Goal: Task Accomplishment & Management: Manage account settings

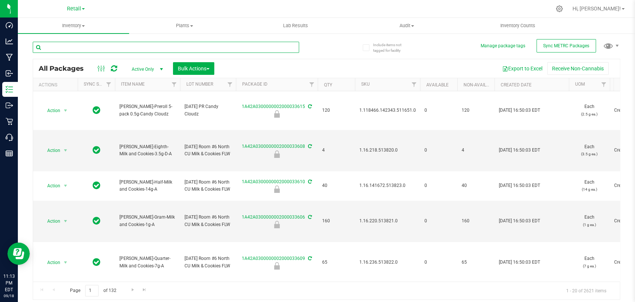
click at [165, 51] on input "text" at bounding box center [166, 47] width 266 height 11
type input "Rollups"
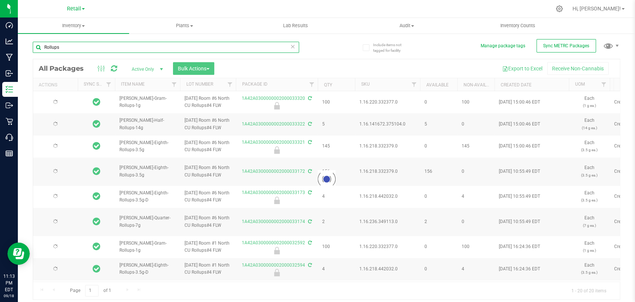
type input "2025-04-16"
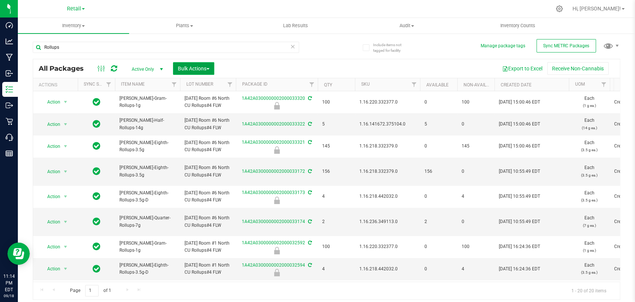
click at [199, 64] on button "Bulk Actions" at bounding box center [193, 68] width 41 height 13
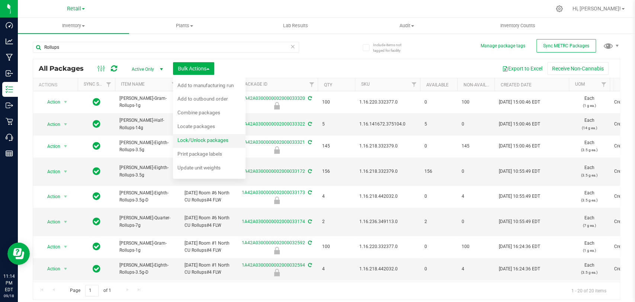
click at [193, 139] on span "Lock/Unlock packages" at bounding box center [202, 140] width 51 height 6
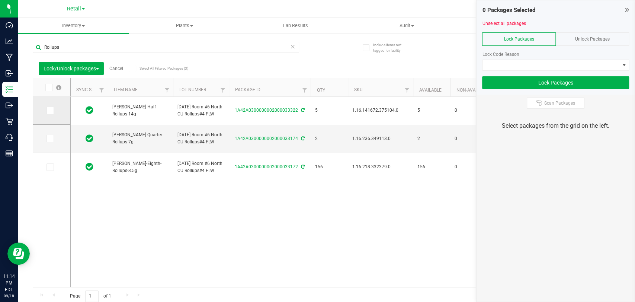
click at [45, 111] on td at bounding box center [51, 111] width 37 height 28
click at [49, 87] on icon at bounding box center [48, 87] width 5 height 0
click at [0, 0] on input "checkbox" at bounding box center [0, 0] width 0 height 0
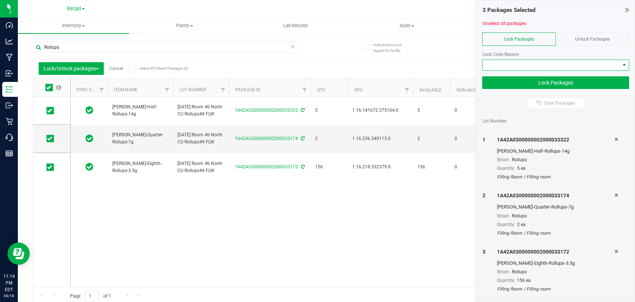
click at [521, 64] on span at bounding box center [551, 65] width 137 height 10
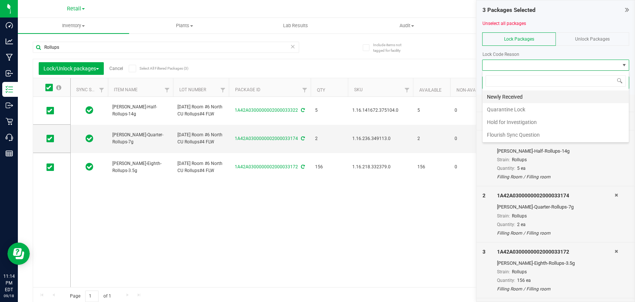
click at [518, 95] on li "Newly Received" at bounding box center [556, 96] width 146 height 13
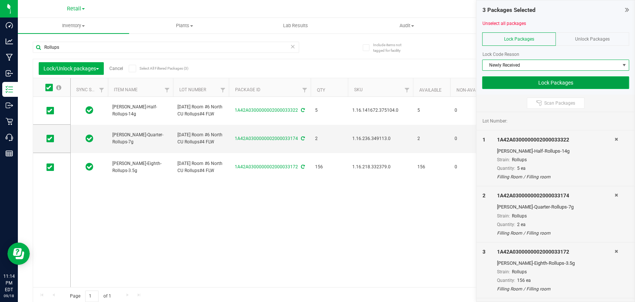
click at [524, 81] on button "Lock Packages" at bounding box center [555, 82] width 147 height 13
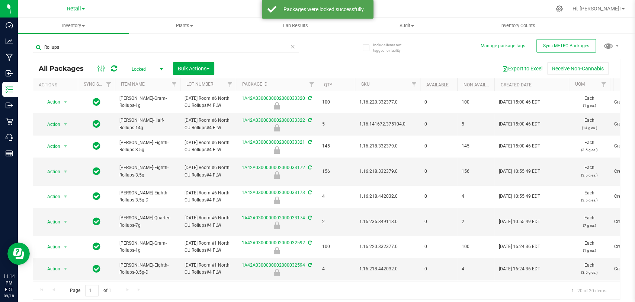
click at [141, 68] on span "Locked" at bounding box center [145, 69] width 41 height 10
click at [142, 79] on li "Active Only" at bounding box center [145, 81] width 40 height 11
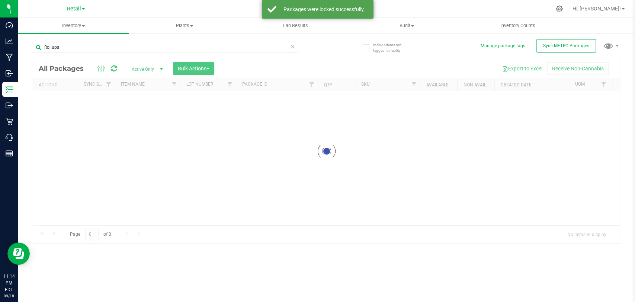
click at [196, 68] on div at bounding box center [326, 151] width 587 height 184
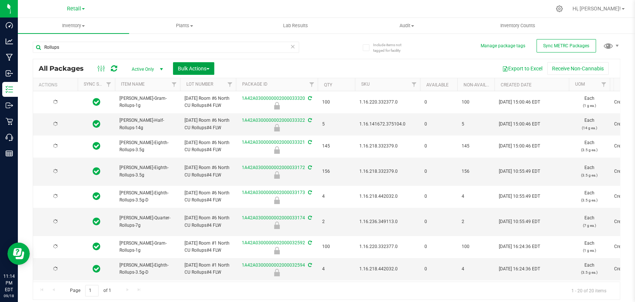
click at [196, 68] on span "Bulk Actions" at bounding box center [194, 68] width 32 height 6
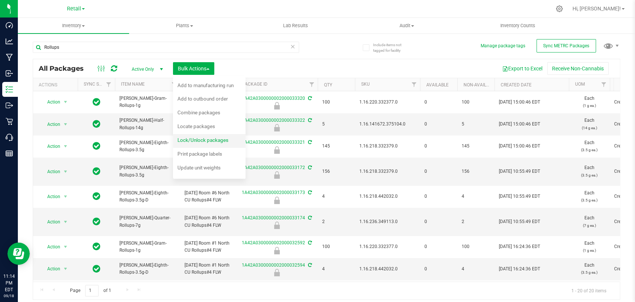
click at [205, 138] on span "Lock/Unlock packages" at bounding box center [202, 140] width 51 height 6
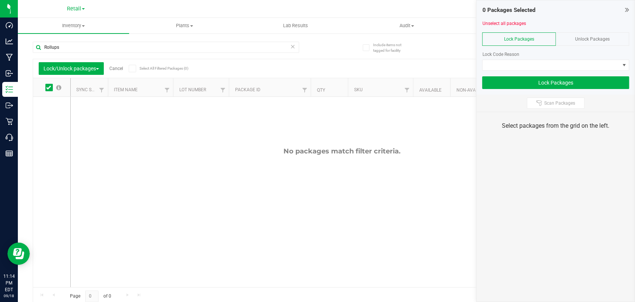
click at [589, 37] on span "Unlock Packages" at bounding box center [592, 38] width 35 height 5
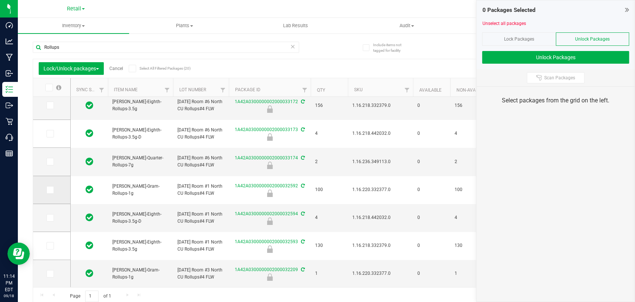
click at [51, 190] on icon at bounding box center [49, 190] width 5 height 0
click at [0, 0] on input "checkbox" at bounding box center [0, 0] width 0 height 0
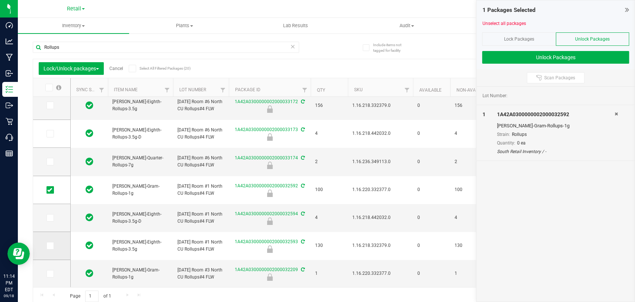
click at [47, 251] on td at bounding box center [51, 246] width 37 height 28
click at [53, 245] on span at bounding box center [50, 245] width 7 height 7
click at [0, 0] on input "checkbox" at bounding box center [0, 0] width 0 height 0
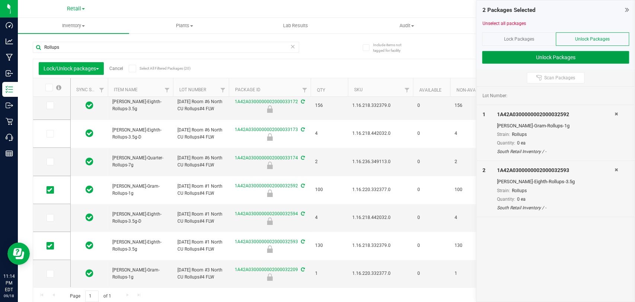
click at [545, 61] on button "Unlock Packages" at bounding box center [555, 57] width 147 height 13
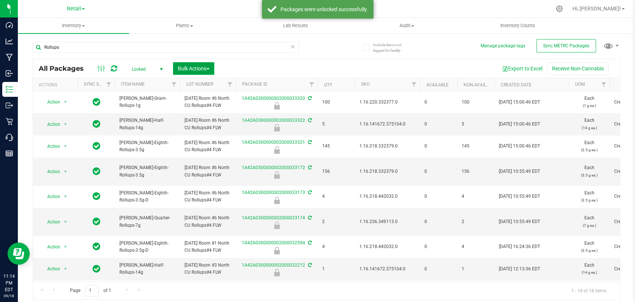
click at [194, 70] on span "Bulk Actions" at bounding box center [194, 68] width 32 height 6
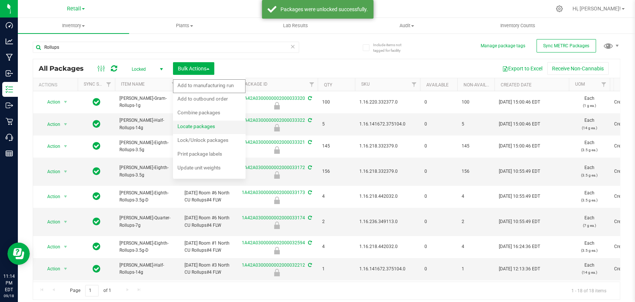
click at [197, 129] on span "Locate packages" at bounding box center [196, 126] width 38 height 6
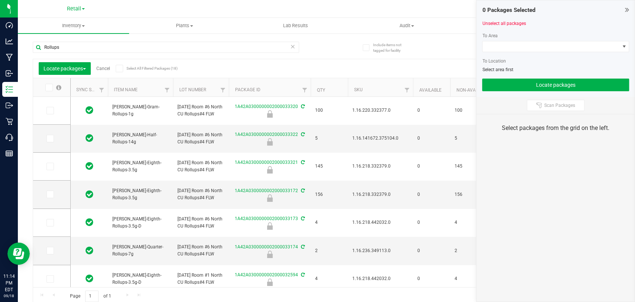
type input "2025-04-16"
click at [102, 67] on link "Cancel" at bounding box center [103, 68] width 14 height 5
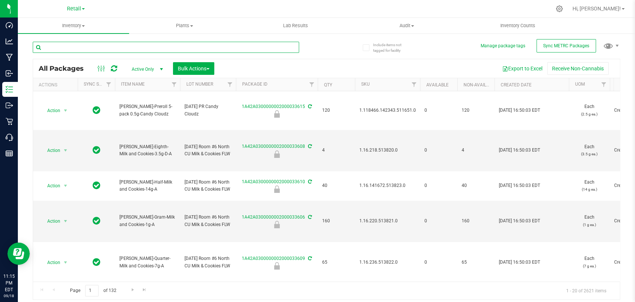
click at [147, 48] on input "text" at bounding box center [166, 47] width 266 height 11
type input "Rollups"
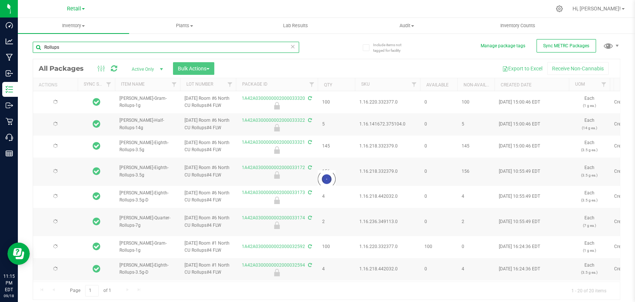
type input "2025-04-16"
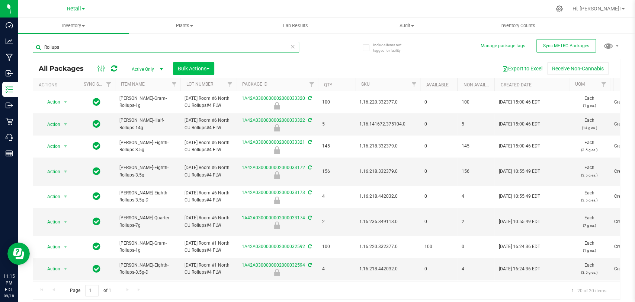
type input "Rollups"
click at [196, 66] on span "Bulk Actions" at bounding box center [194, 68] width 32 height 6
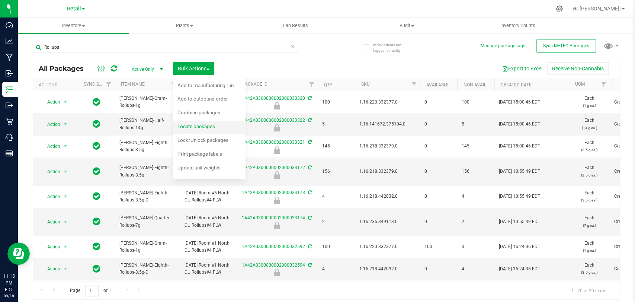
click at [199, 132] on div "Locate packages" at bounding box center [201, 127] width 48 height 12
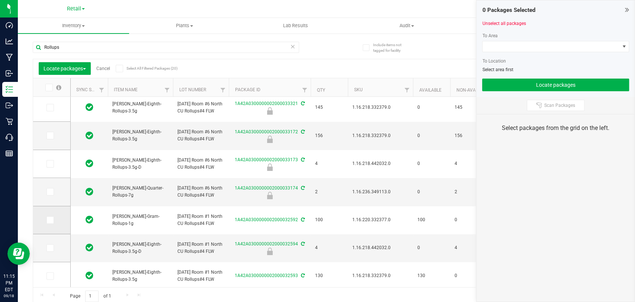
click at [45, 218] on td at bounding box center [51, 220] width 37 height 28
click at [48, 220] on icon at bounding box center [49, 220] width 5 height 0
click at [0, 0] on input "checkbox" at bounding box center [0, 0] width 0 height 0
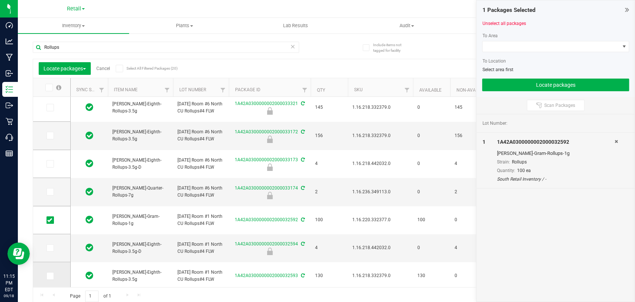
click at [47, 273] on span at bounding box center [50, 275] width 7 height 7
click at [0, 0] on input "checkbox" at bounding box center [0, 0] width 0 height 0
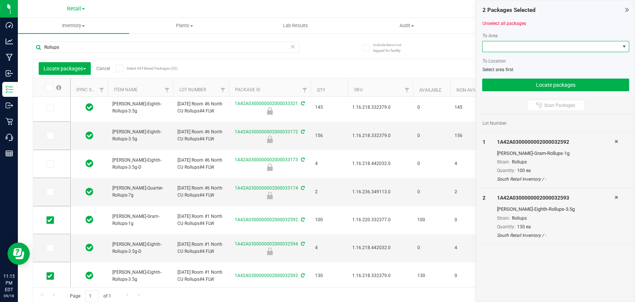
click at [503, 51] on span at bounding box center [555, 46] width 147 height 11
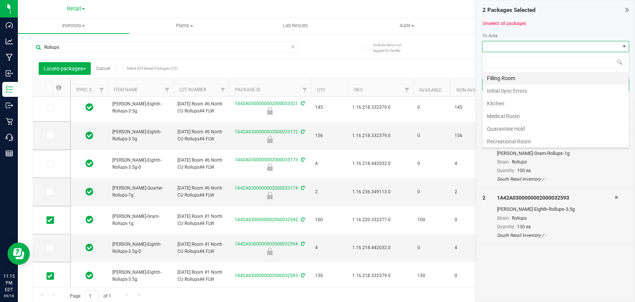
click at [512, 83] on li "Filling Room" at bounding box center [556, 78] width 146 height 13
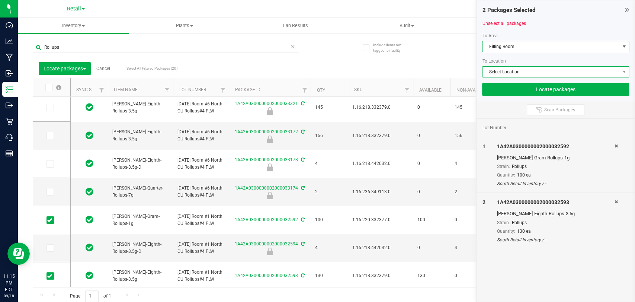
click at [516, 68] on span "Select Location" at bounding box center [551, 72] width 137 height 10
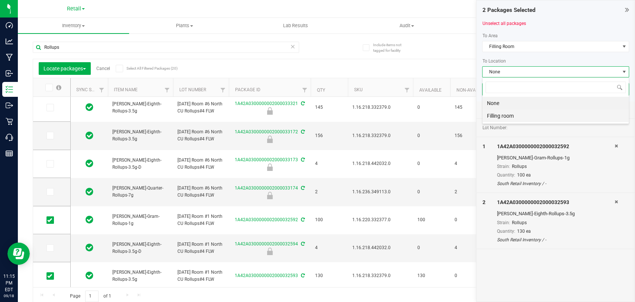
click at [503, 114] on li "Filling room" at bounding box center [556, 115] width 146 height 13
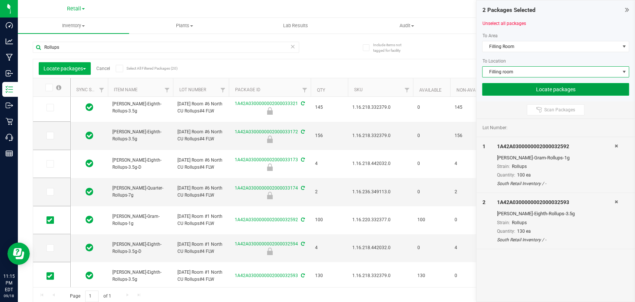
click at [514, 87] on button "Locate packages" at bounding box center [555, 89] width 147 height 13
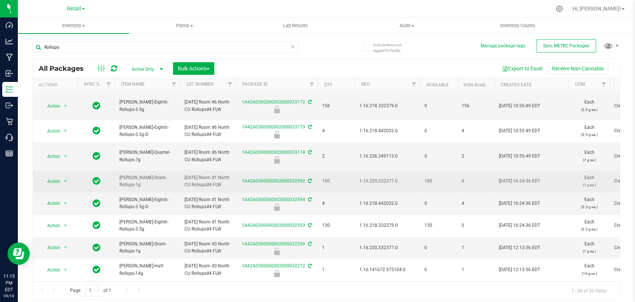
click at [383, 185] on span "1.16.220.332377.0" at bounding box center [387, 180] width 56 height 7
copy span "1.16.220.332377.0"
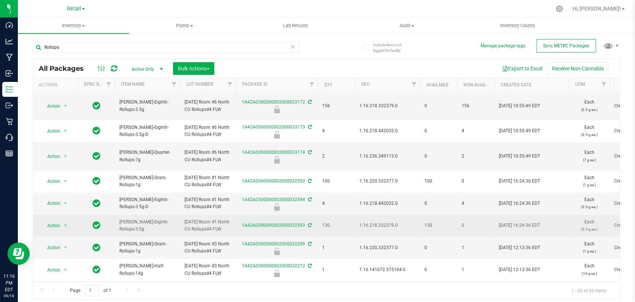
click at [367, 237] on td "1.16.218.332379.0" at bounding box center [387, 226] width 65 height 22
copy span "1.16.218.332379.0"
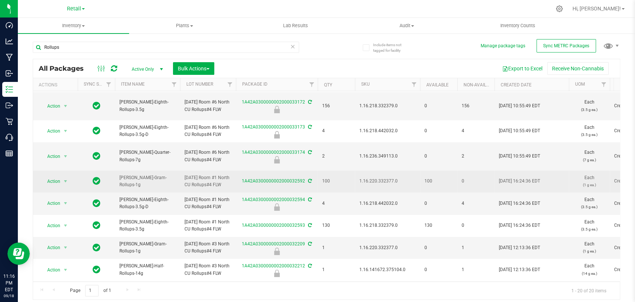
click at [375, 185] on span "1.16.220.332377.0" at bounding box center [387, 180] width 56 height 7
copy span "1.16.220.332377.0"
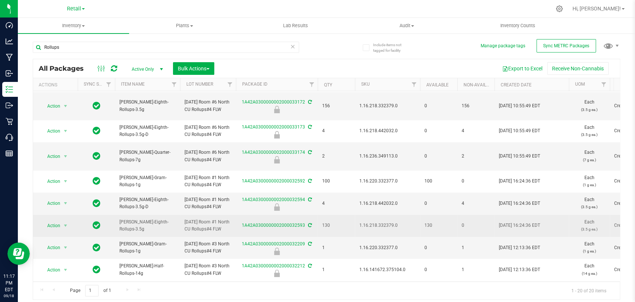
click at [363, 229] on span "1.16.218.332379.0" at bounding box center [387, 225] width 56 height 7
copy span "1.16.218.332379.0"
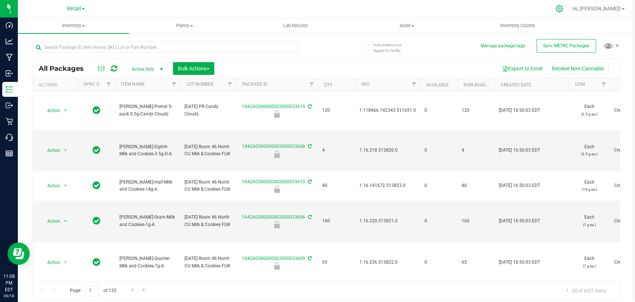
click at [563, 9] on icon at bounding box center [559, 8] width 7 height 7
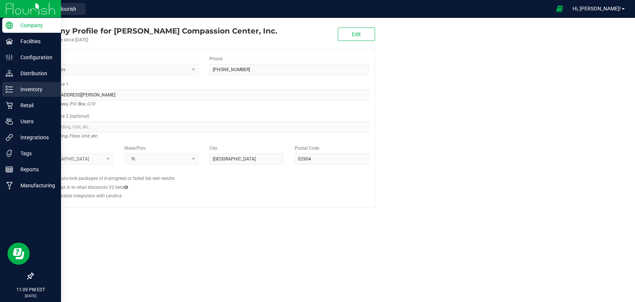
click at [16, 91] on p "Inventory" at bounding box center [35, 89] width 45 height 9
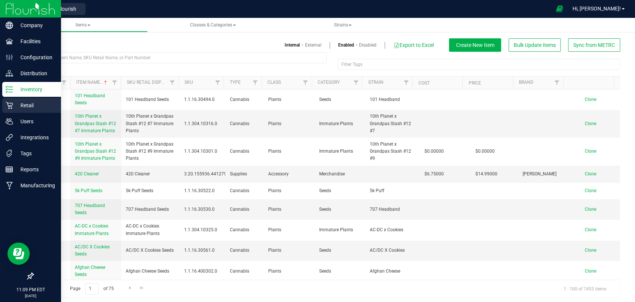
click at [15, 102] on p "Retail" at bounding box center [35, 105] width 45 height 9
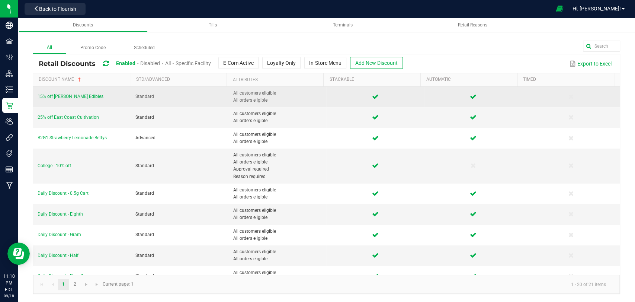
click at [57, 95] on span "15% off [PERSON_NAME] Edibles" at bounding box center [71, 96] width 66 height 5
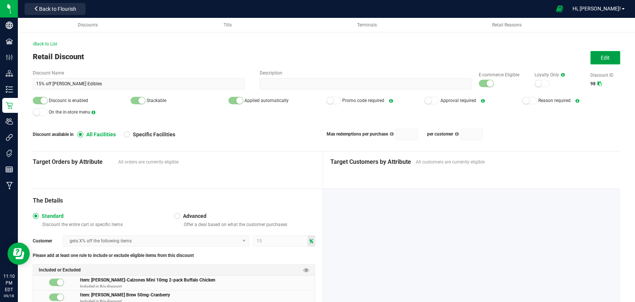
click at [608, 60] on button "Edit" at bounding box center [605, 57] width 30 height 13
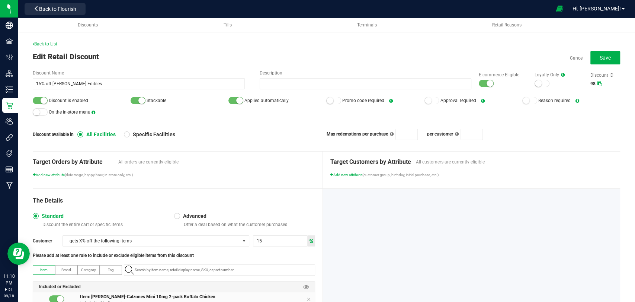
click at [479, 81] on div at bounding box center [486, 83] width 15 height 7
drag, startPoint x: 41, startPoint y: 102, endPoint x: 473, endPoint y: 54, distance: 433.9
click at [39, 100] on div at bounding box center [40, 100] width 15 height 7
click at [605, 52] on button "Save" at bounding box center [605, 57] width 30 height 13
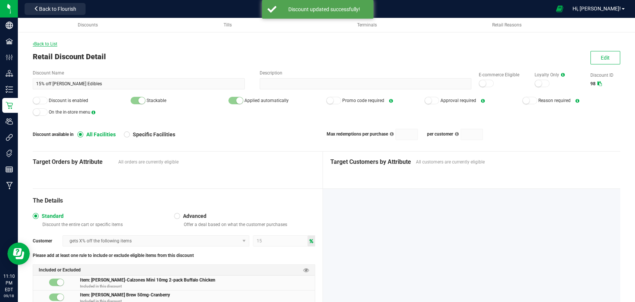
click at [38, 44] on span "Back to List" at bounding box center [45, 43] width 25 height 5
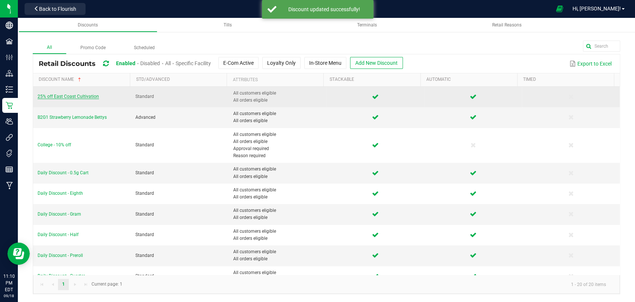
click at [54, 96] on span "25% off East Coast Cultivation" at bounding box center [68, 96] width 61 height 5
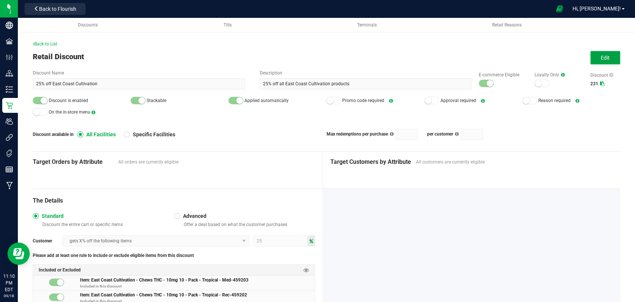
click at [590, 55] on button "Edit" at bounding box center [605, 57] width 30 height 13
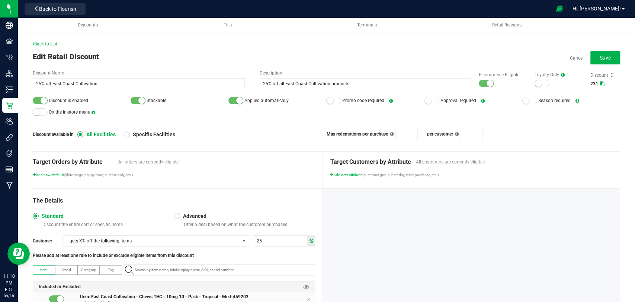
click at [487, 84] on small at bounding box center [490, 83] width 7 height 7
click at [45, 101] on small at bounding box center [44, 100] width 7 height 7
click at [604, 52] on button "Save" at bounding box center [605, 57] width 30 height 13
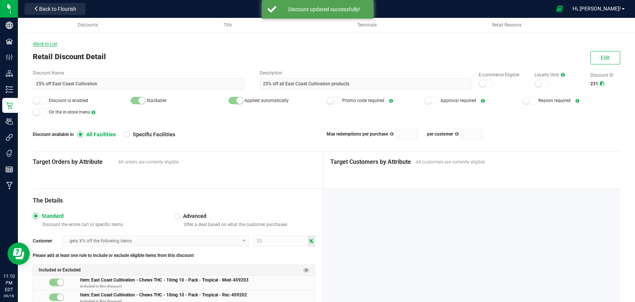
click at [54, 45] on span "Back to List" at bounding box center [45, 43] width 25 height 5
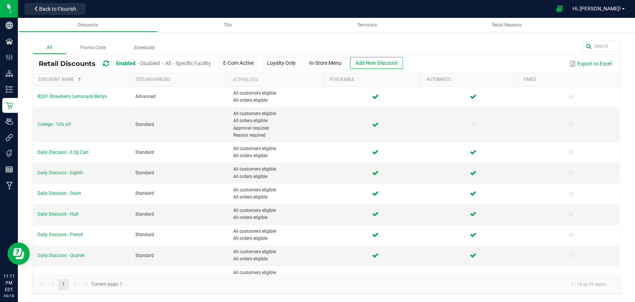
click at [148, 65] on span "Disabled" at bounding box center [150, 63] width 20 height 6
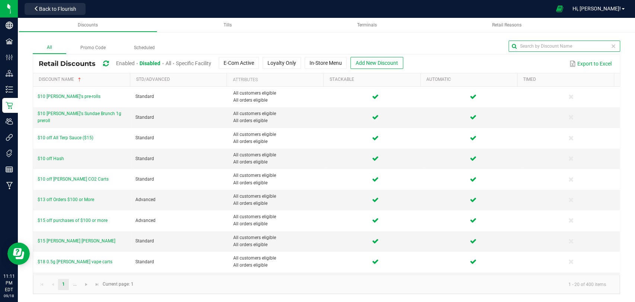
click at [603, 42] on input "text" at bounding box center [565, 46] width 112 height 11
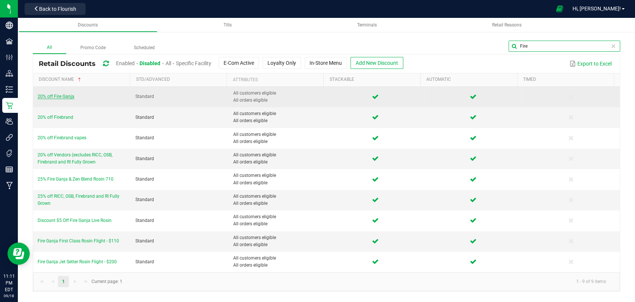
type input "Fire"
click at [63, 97] on span "20% off Fire Ganja" at bounding box center [56, 96] width 37 height 5
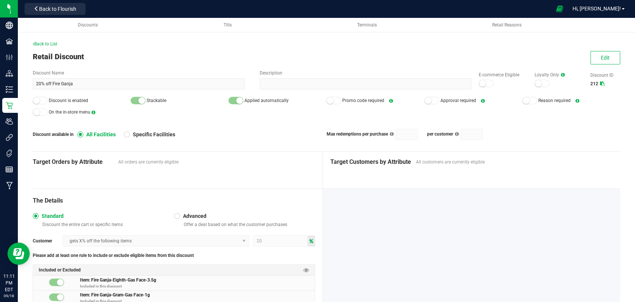
click at [590, 57] on button "Edit" at bounding box center [605, 57] width 30 height 13
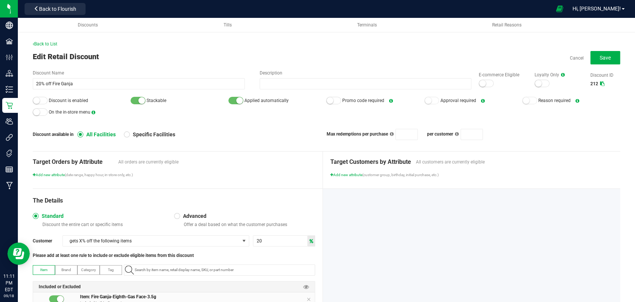
click at [484, 85] on div at bounding box center [486, 83] width 15 height 7
drag, startPoint x: 43, startPoint y: 101, endPoint x: 430, endPoint y: 63, distance: 388.5
click at [35, 103] on small at bounding box center [36, 100] width 7 height 7
click at [590, 57] on button "Save" at bounding box center [605, 57] width 30 height 13
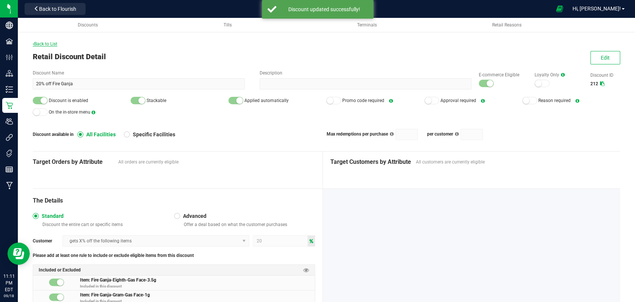
click at [44, 42] on span "Back to List" at bounding box center [45, 43] width 25 height 5
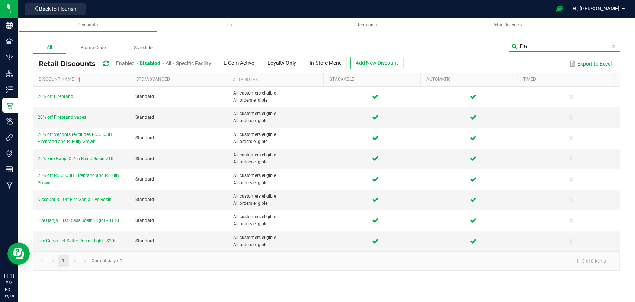
click at [598, 47] on input "Fire" at bounding box center [565, 46] width 112 height 11
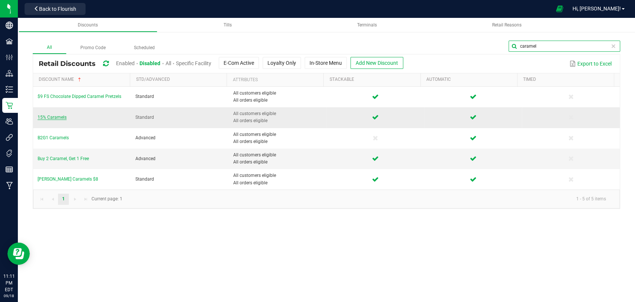
type input "caramel"
click at [65, 118] on span "15% Caramels" at bounding box center [52, 117] width 29 height 5
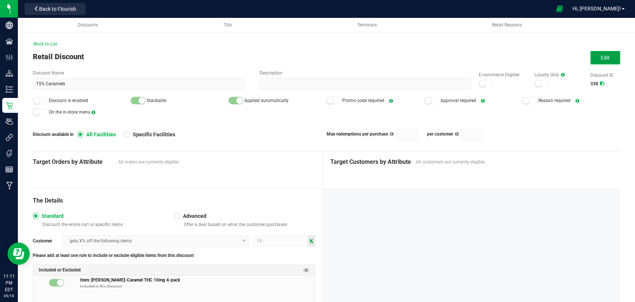
click at [601, 60] on span "Edit" at bounding box center [605, 58] width 9 height 6
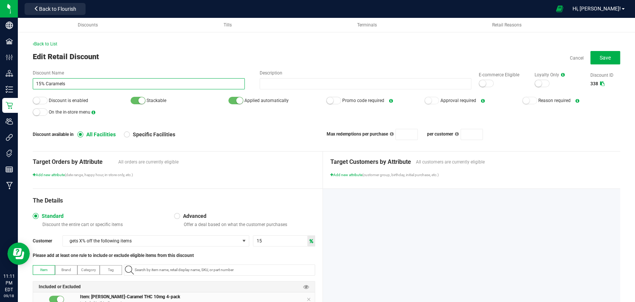
click at [39, 84] on input "15% Caramels" at bounding box center [139, 83] width 212 height 11
type input "20% off [PERSON_NAME] Caramels"
drag, startPoint x: 39, startPoint y: 102, endPoint x: 396, endPoint y: 46, distance: 360.5
click at [396, 46] on div "Back to List Edit Retail Discount Cancel Save Discount Name 20% off [PERSON_NAM…" at bounding box center [327, 199] width 588 height 316
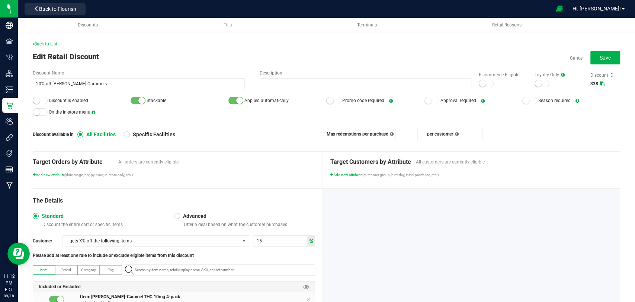
click at [479, 86] on small at bounding box center [482, 83] width 7 height 7
click at [38, 100] on small at bounding box center [36, 100] width 7 height 7
click at [261, 242] on input "15" at bounding box center [280, 241] width 54 height 10
type input "20"
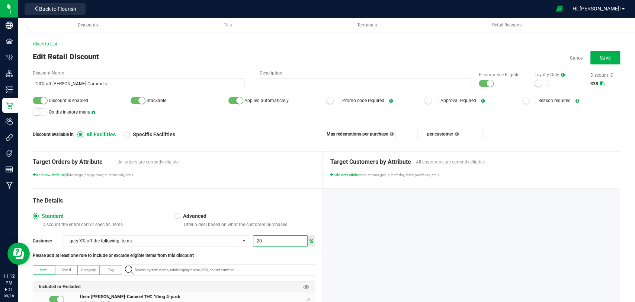
click at [563, 138] on div "Max redemptions per purchase per customer" at bounding box center [474, 134] width 294 height 11
click at [604, 61] on button "Save" at bounding box center [605, 57] width 30 height 13
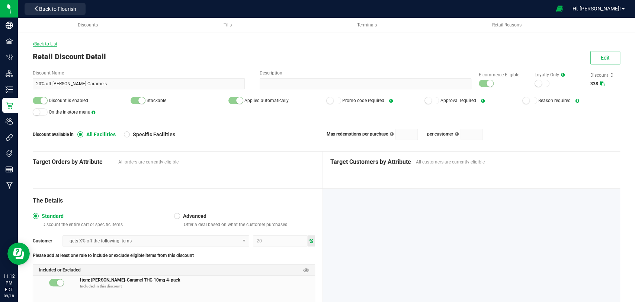
click at [45, 46] on span "Back to List" at bounding box center [45, 43] width 25 height 5
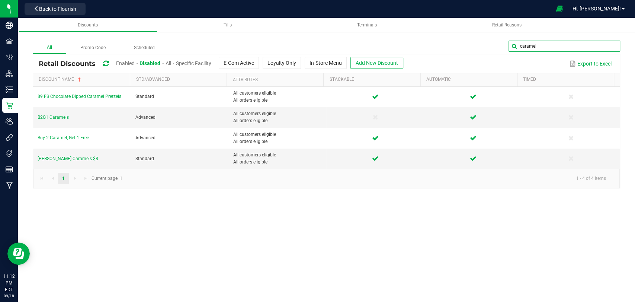
click at [595, 48] on input "caramel" at bounding box center [565, 46] width 112 height 11
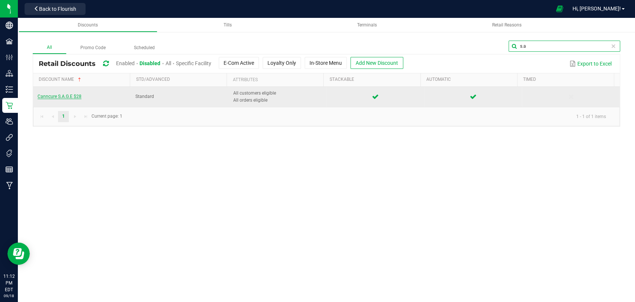
type input "s.a"
click at [74, 96] on span "Canncure S.A.G.E $28" at bounding box center [60, 96] width 44 height 5
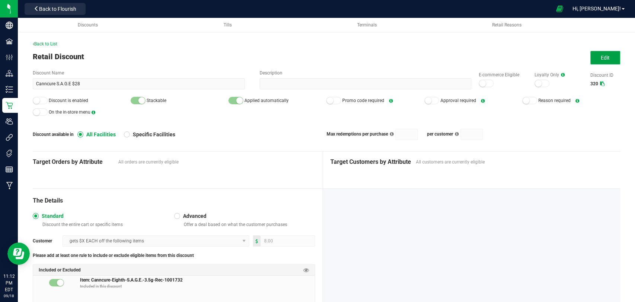
click at [593, 53] on button "Edit" at bounding box center [605, 57] width 30 height 13
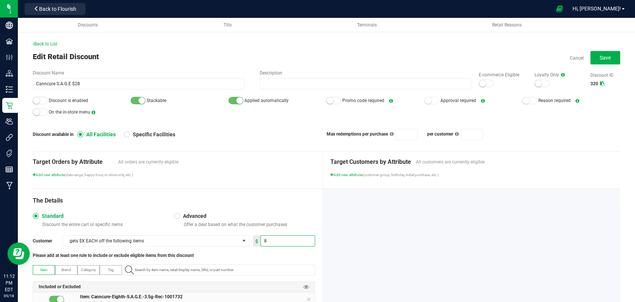
click at [288, 242] on input "8" at bounding box center [288, 241] width 54 height 10
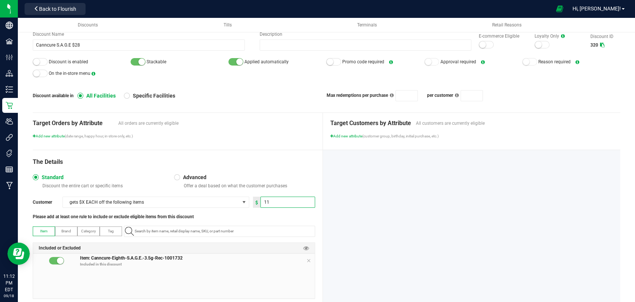
scroll to position [40, 0]
type input "11.00"
drag, startPoint x: 307, startPoint y: 260, endPoint x: 224, endPoint y: 26, distance: 247.8
click at [224, 26] on div "Discounts Tills Terminals Retail Reasons Back to List Edit Retail Discount Canc…" at bounding box center [326, 151] width 617 height 346
drag, startPoint x: 386, startPoint y: 214, endPoint x: 431, endPoint y: 179, distance: 57.0
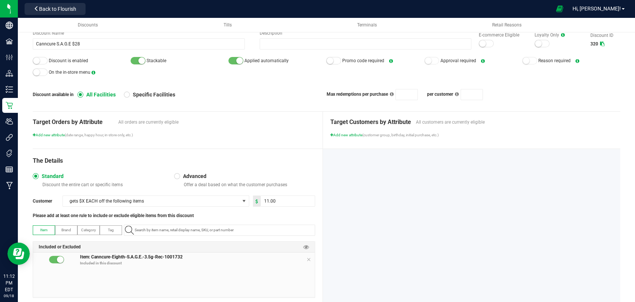
click at [431, 179] on div at bounding box center [471, 227] width 297 height 156
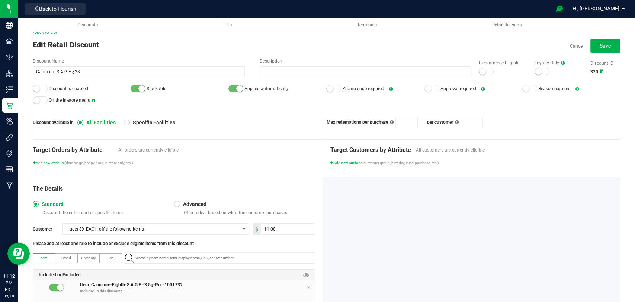
scroll to position [0, 0]
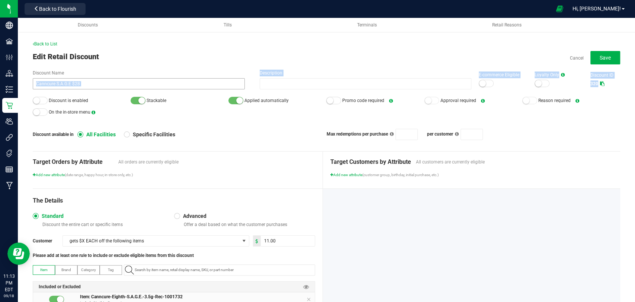
drag, startPoint x: 42, startPoint y: 99, endPoint x: 70, endPoint y: 80, distance: 33.2
click at [70, 80] on div "Discount Name Canncure S.A.G.E $28 Description E-commerce Eligible Loyalty Only…" at bounding box center [327, 105] width 588 height 70
click at [70, 80] on input "Canncure S.A.G.E $28" at bounding box center [139, 83] width 212 height 11
type input "Canncure S.A.G.E - $25"
click at [480, 83] on div at bounding box center [486, 83] width 15 height 7
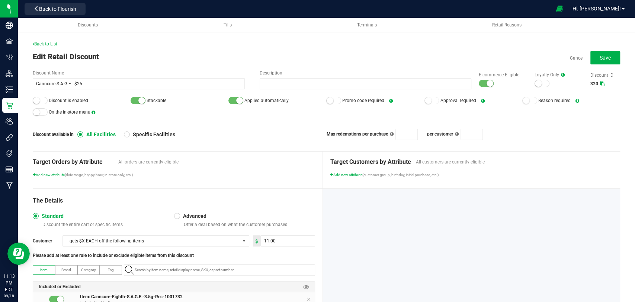
click at [42, 102] on div at bounding box center [40, 100] width 15 height 7
click at [603, 53] on button "Save" at bounding box center [605, 57] width 30 height 13
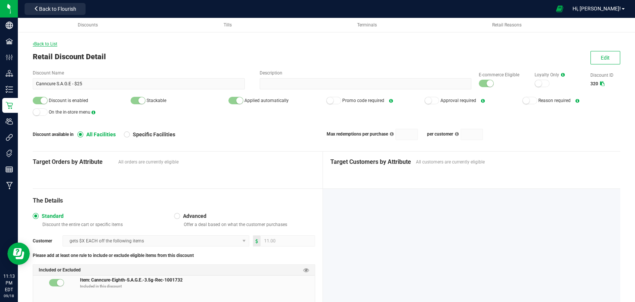
click at [42, 45] on span "Back to List" at bounding box center [45, 43] width 25 height 5
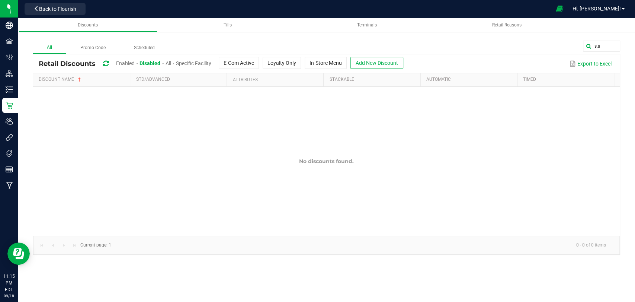
click at [122, 65] on span "Enabled" at bounding box center [125, 63] width 19 height 6
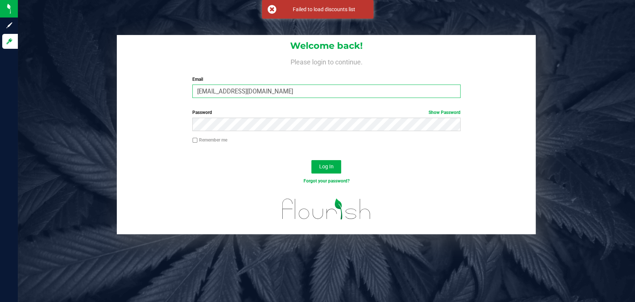
click at [290, 95] on input "[EMAIL_ADDRESS][DOMAIN_NAME]" at bounding box center [326, 90] width 268 height 13
click at [289, 95] on input "[EMAIL_ADDRESS][DOMAIN_NAME]" at bounding box center [326, 90] width 268 height 13
type input "[EMAIL_ADDRESS][DOMAIN_NAME]"
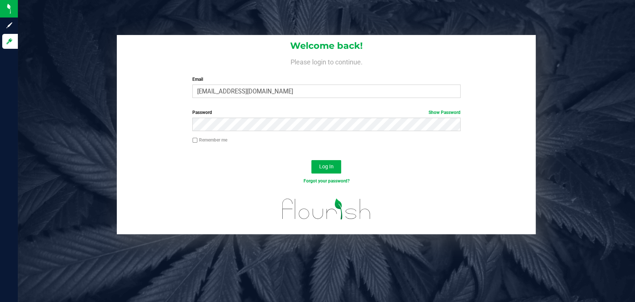
click at [311, 167] on div "Log In" at bounding box center [326, 169] width 419 height 25
click at [315, 167] on button "Log In" at bounding box center [326, 166] width 30 height 13
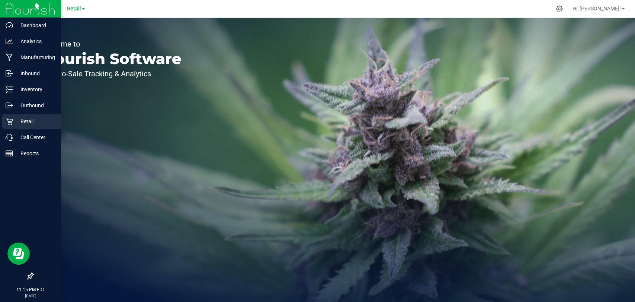
click at [17, 119] on p "Retail" at bounding box center [35, 121] width 45 height 9
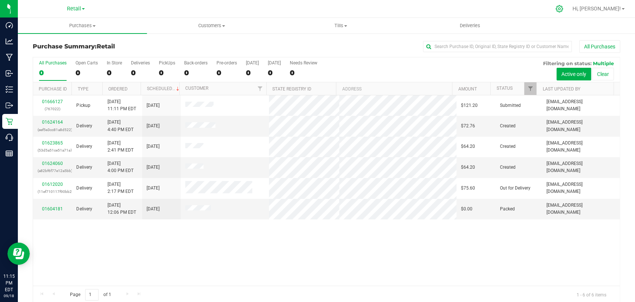
click at [563, 10] on icon at bounding box center [560, 9] width 8 height 8
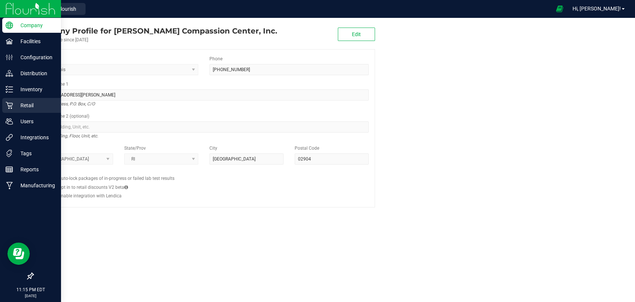
click at [10, 107] on icon at bounding box center [9, 105] width 7 height 7
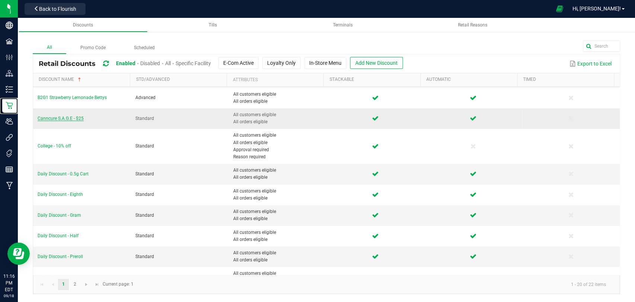
scroll to position [41, 0]
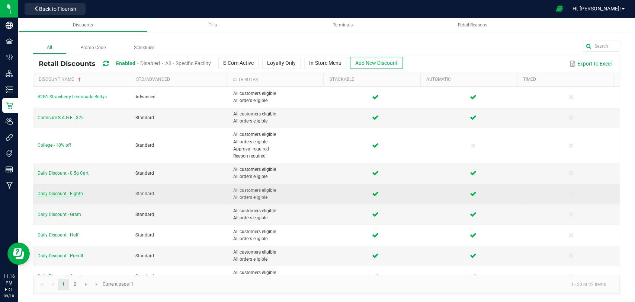
click at [70, 193] on span "Daily Discount - Eighth" at bounding box center [60, 193] width 45 height 5
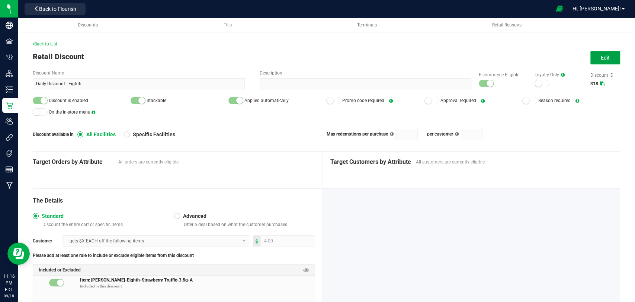
click at [606, 61] on button "Edit" at bounding box center [605, 57] width 30 height 13
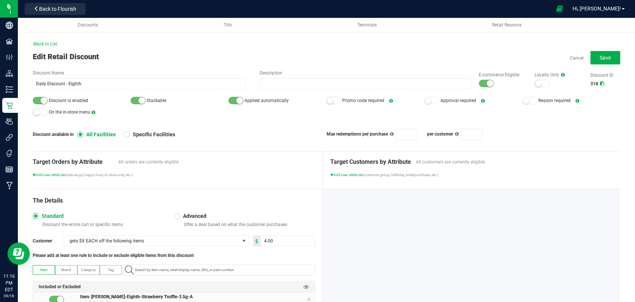
scroll to position [57, 0]
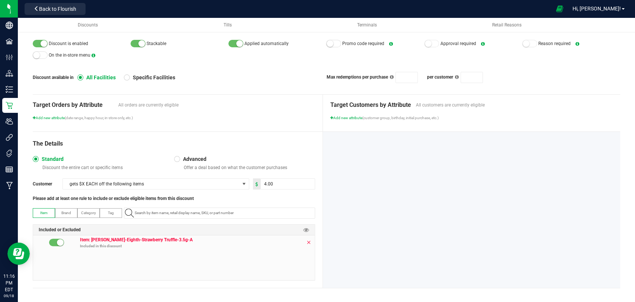
click at [307, 239] on icon at bounding box center [309, 242] width 4 height 6
click at [286, 212] on input "NO DATA FOUND" at bounding box center [223, 213] width 183 height 10
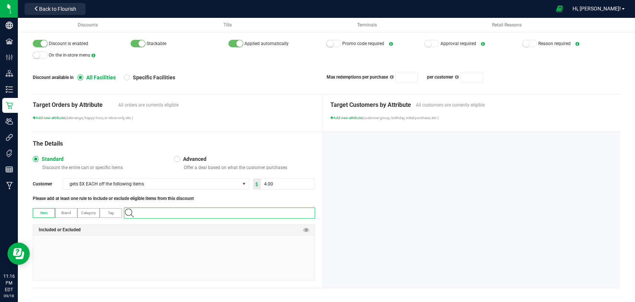
paste input "1.16.220.332377.0"
type input "1.16.220.332377.0"
click at [279, 223] on li "[PERSON_NAME]-Gram-Rollups-1g" at bounding box center [217, 224] width 187 height 11
click at [281, 185] on input "4" at bounding box center [288, 184] width 54 height 10
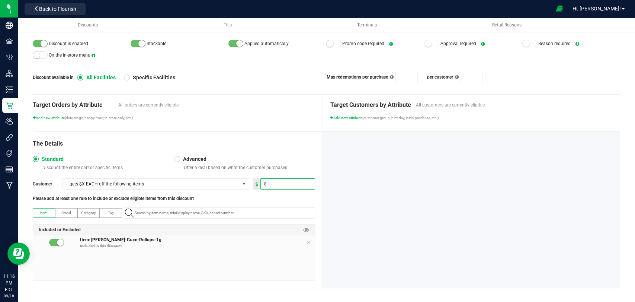
type input "8.00"
click at [338, 173] on div at bounding box center [471, 210] width 297 height 156
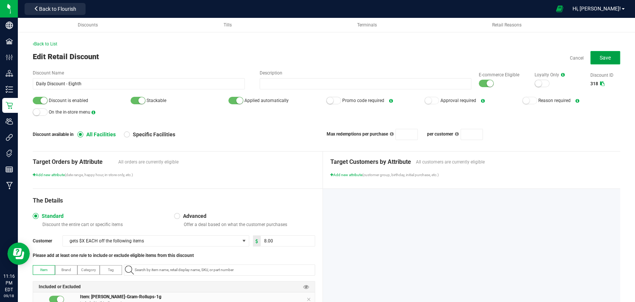
click at [603, 58] on span "Save" at bounding box center [605, 58] width 11 height 6
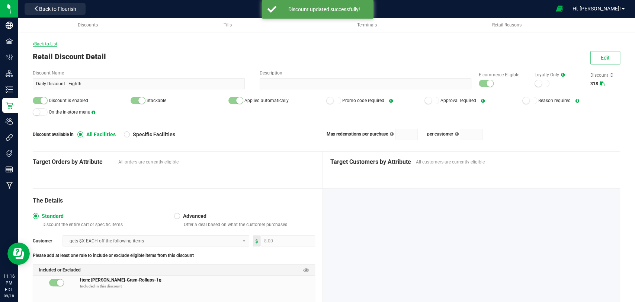
click at [54, 45] on span "Back to List" at bounding box center [45, 43] width 25 height 5
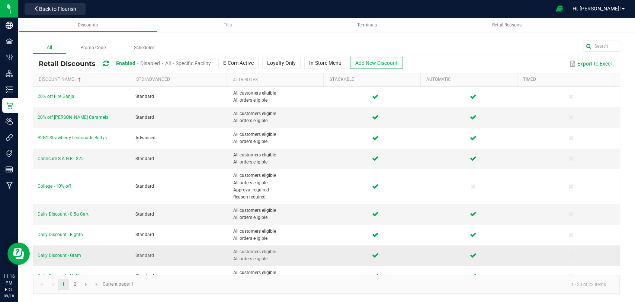
click at [70, 253] on span "Daily Discount - Gram" at bounding box center [60, 255] width 44 height 5
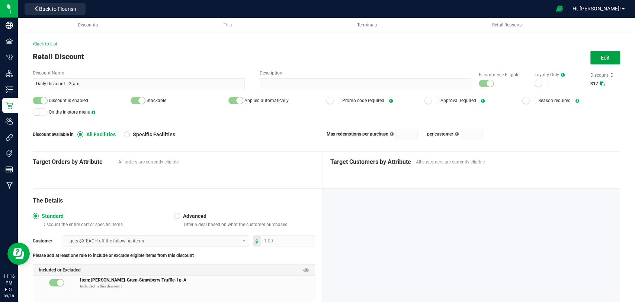
click at [593, 60] on button "Edit" at bounding box center [605, 57] width 30 height 13
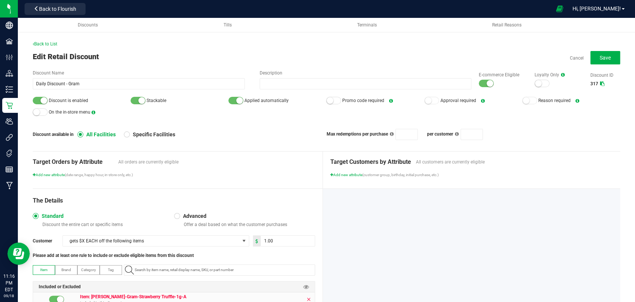
click at [307, 298] on icon at bounding box center [309, 299] width 4 height 6
click at [287, 273] on input "NO DATA FOUND" at bounding box center [223, 270] width 183 height 10
paste input "1.16.218.332379.0"
type input "1.16.218.332379.0"
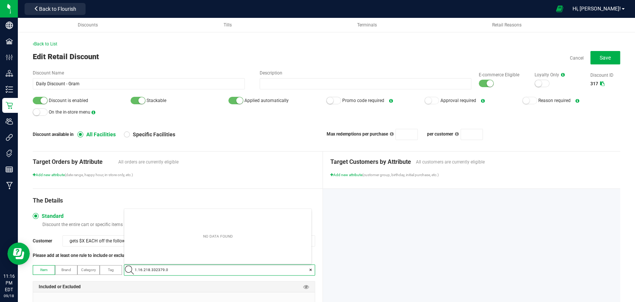
scroll to position [10, 184]
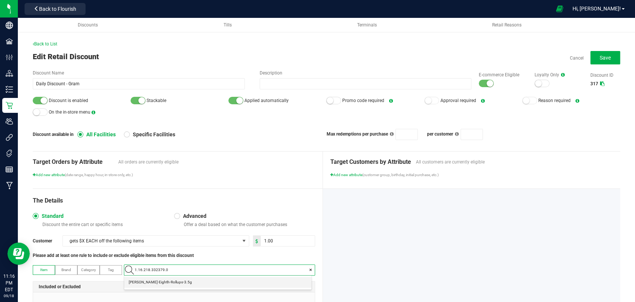
click at [265, 284] on li "[PERSON_NAME]-Eighth-Rollups-3.5g" at bounding box center [217, 281] width 187 height 11
click at [289, 240] on input "1" at bounding box center [288, 241] width 54 height 10
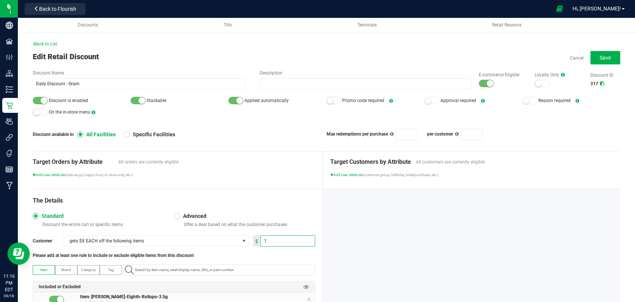
type input "0"
type input "2.00"
click at [314, 262] on div "The Details Standard Discount the entire cart or specific items Advanced Offer …" at bounding box center [178, 267] width 290 height 156
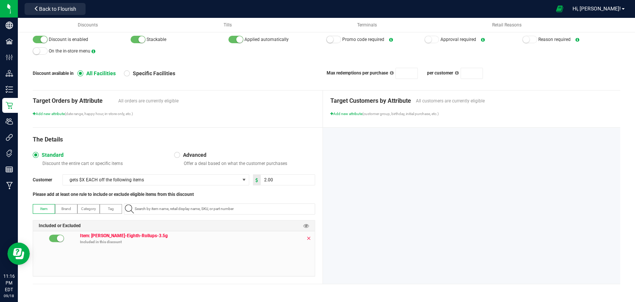
click at [307, 235] on icon at bounding box center [309, 238] width 4 height 6
click at [297, 210] on input at bounding box center [223, 209] width 183 height 10
paste input "1.16.220.332377.0"
type input "1.16.220.332377.0"
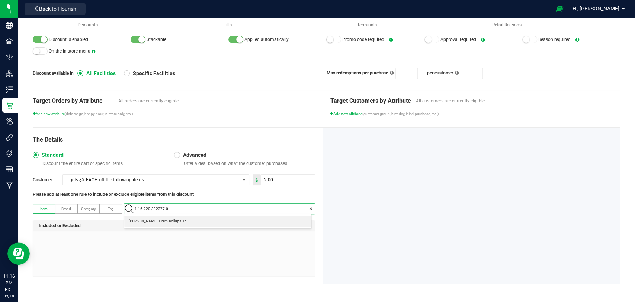
click at [289, 220] on li "[PERSON_NAME]-Gram-Rollups-1g" at bounding box center [217, 220] width 187 height 11
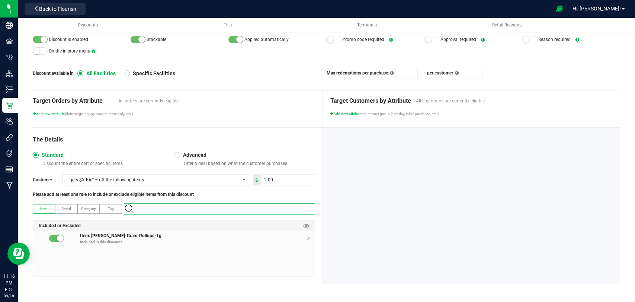
scroll to position [0, 0]
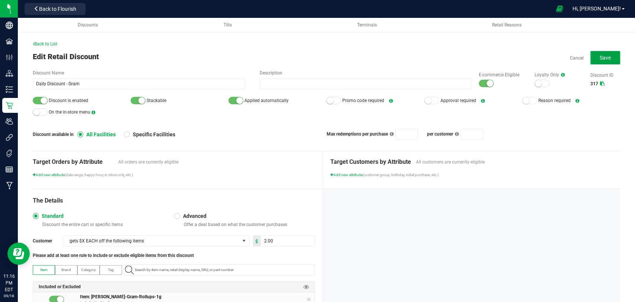
click at [604, 59] on span "Save" at bounding box center [605, 58] width 11 height 6
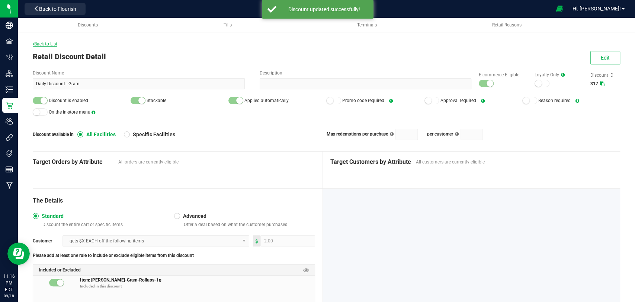
click at [54, 43] on span "Back to List" at bounding box center [45, 43] width 25 height 5
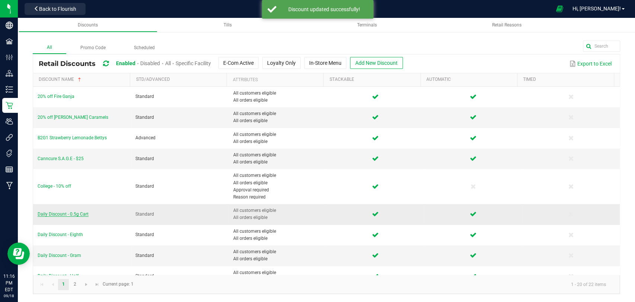
scroll to position [60, 0]
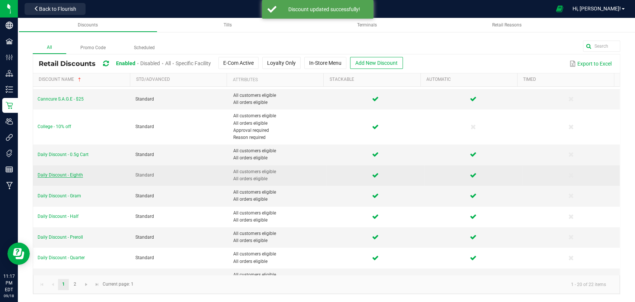
click at [65, 174] on span "Daily Discount - Eighth" at bounding box center [60, 174] width 45 height 5
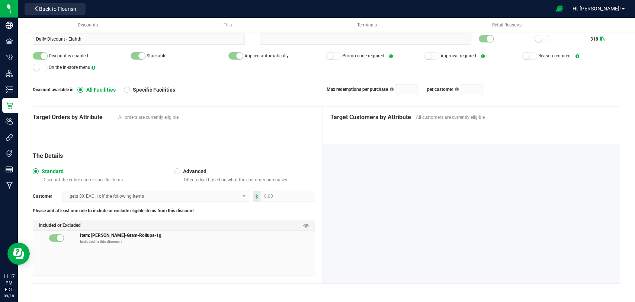
scroll to position [4, 0]
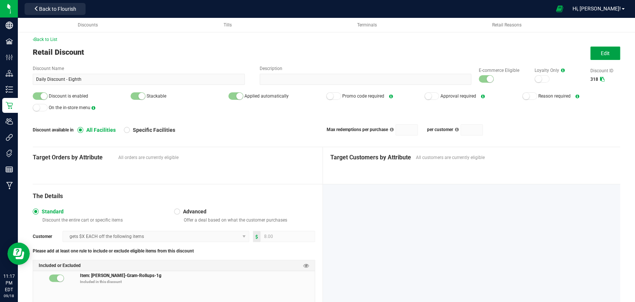
click at [590, 53] on button "Edit" at bounding box center [605, 53] width 30 height 13
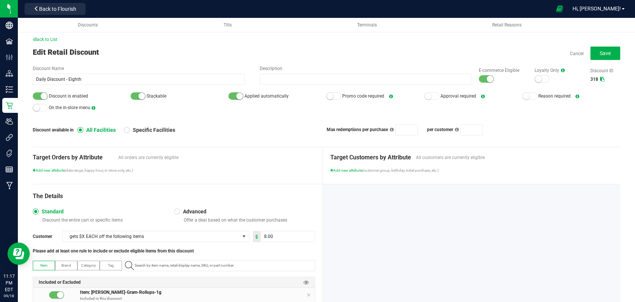
scroll to position [61, 0]
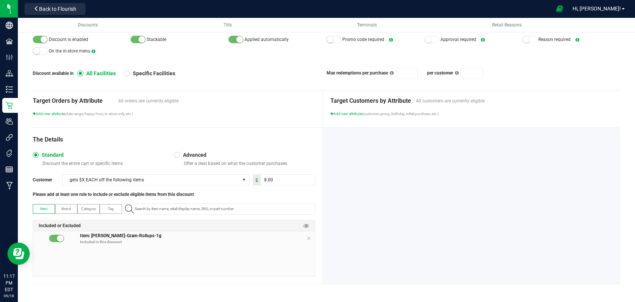
click at [307, 238] on icon at bounding box center [309, 238] width 4 height 6
click at [286, 214] on div "Item Brand Category Tag Included or Excluded" at bounding box center [174, 239] width 282 height 73
click at [265, 203] on kendo-autocomplete at bounding box center [219, 208] width 191 height 11
click at [263, 209] on input "NO DATA FOUND" at bounding box center [223, 209] width 183 height 10
paste input "1.16.218.332379.0"
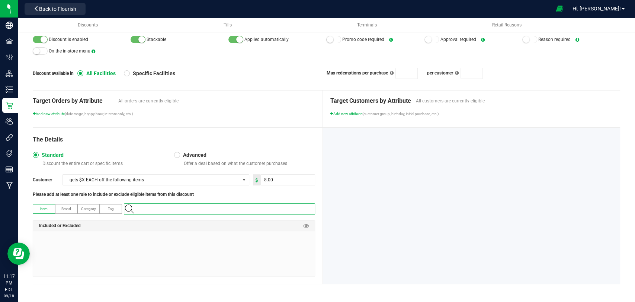
type input "1.16.218.332379.0"
click at [259, 217] on li "[PERSON_NAME]-Eighth-Rollups-3.5g" at bounding box center [217, 220] width 187 height 11
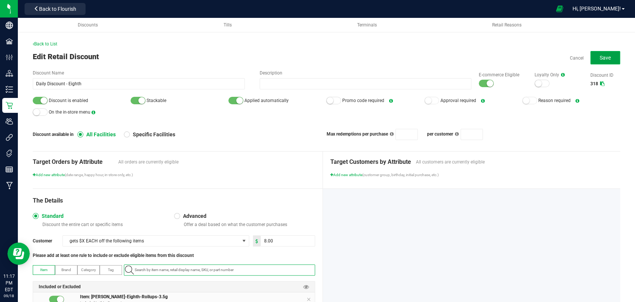
click at [603, 55] on span "Save" at bounding box center [605, 58] width 11 height 6
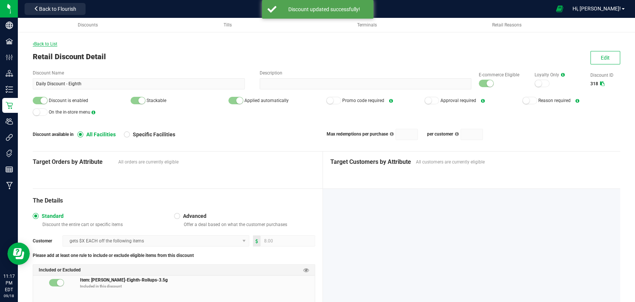
click at [55, 45] on span "Back to List" at bounding box center [45, 43] width 25 height 5
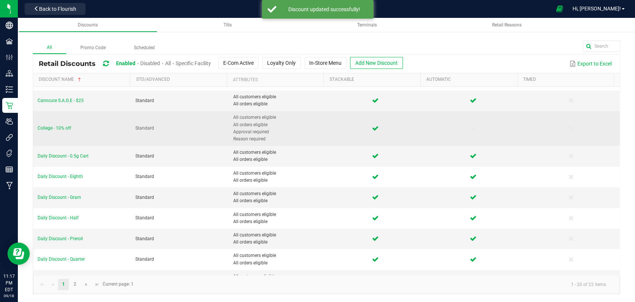
scroll to position [61, 0]
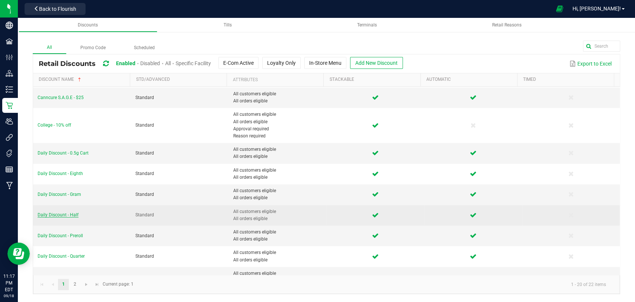
click at [57, 214] on span "Daily Discount - Half" at bounding box center [58, 214] width 41 height 5
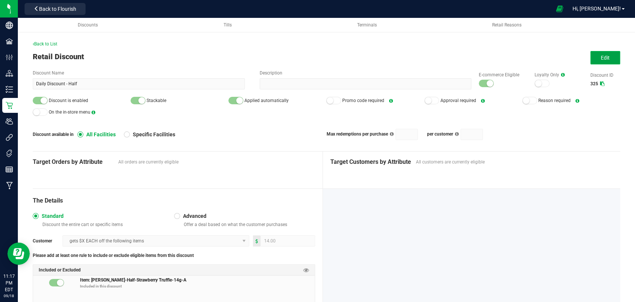
click at [598, 64] on button "Edit" at bounding box center [605, 57] width 30 height 13
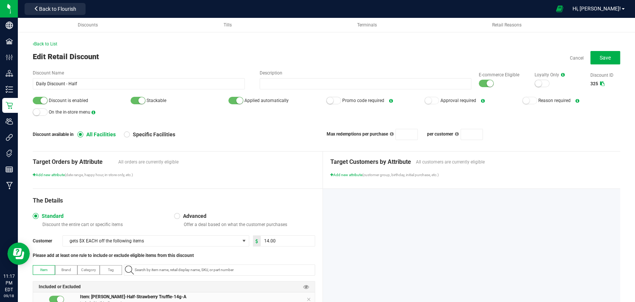
click at [485, 79] on div "E-commerce Eligible" at bounding box center [499, 79] width 56 height 16
click at [487, 80] on small at bounding box center [490, 83] width 7 height 7
click at [41, 99] on small at bounding box center [44, 100] width 7 height 7
click at [597, 63] on button "Save" at bounding box center [605, 57] width 30 height 13
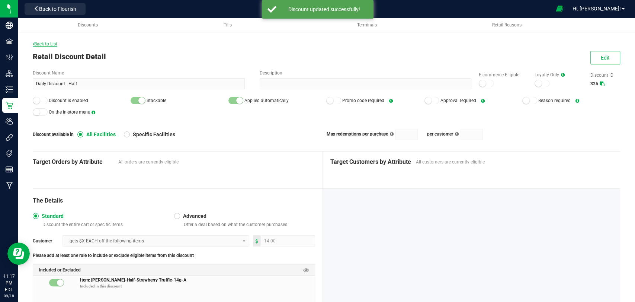
click at [53, 43] on span "Back to List" at bounding box center [45, 43] width 25 height 5
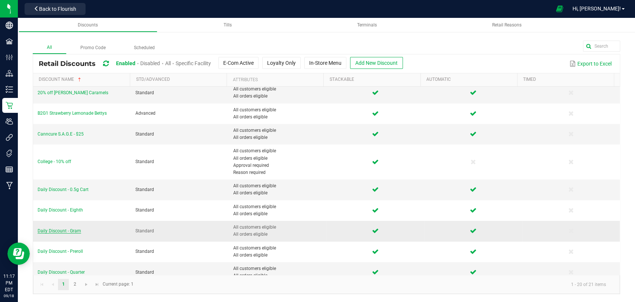
scroll to position [52, 0]
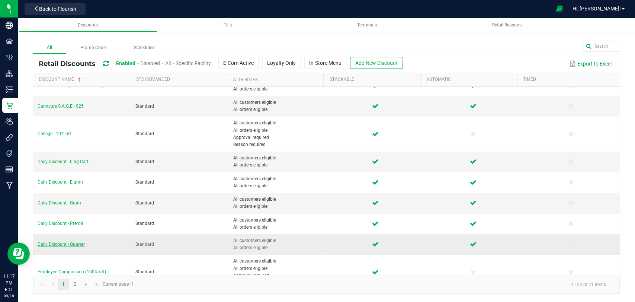
click at [68, 244] on span "Daily Discount - Quarter" at bounding box center [61, 243] width 47 height 5
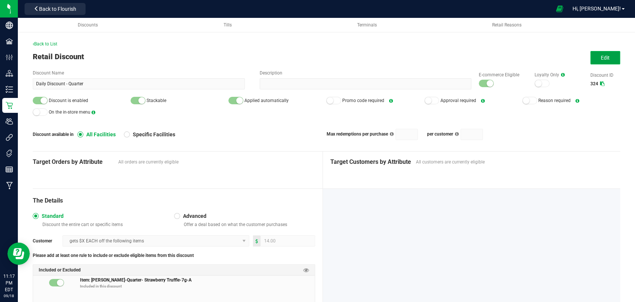
click at [594, 57] on button "Edit" at bounding box center [605, 57] width 30 height 13
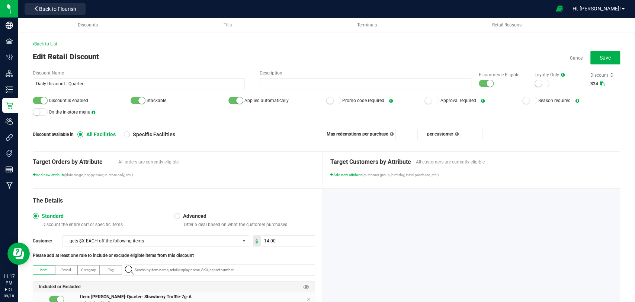
click at [487, 81] on small at bounding box center [490, 83] width 7 height 7
click at [40, 97] on div at bounding box center [40, 100] width 15 height 7
click at [590, 58] on button "Save" at bounding box center [605, 57] width 30 height 13
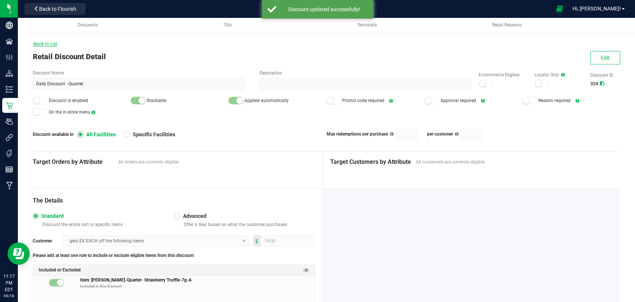
click at [42, 44] on span "Back to List" at bounding box center [45, 43] width 25 height 5
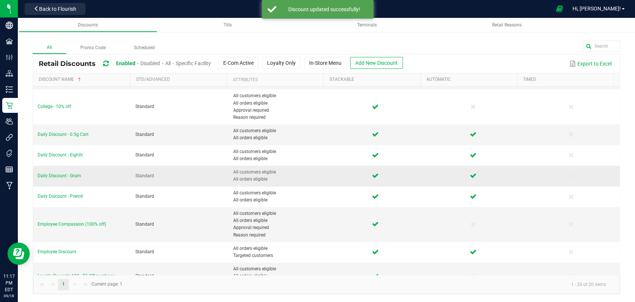
scroll to position [80, 0]
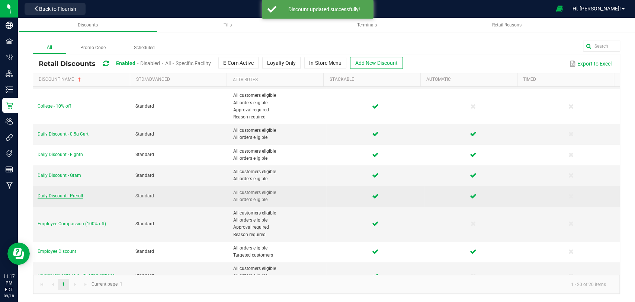
click at [71, 196] on span "Daily Discount - Preroll" at bounding box center [60, 195] width 45 height 5
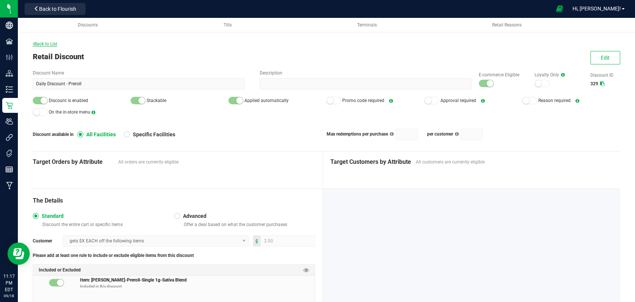
click at [53, 42] on span "Back to List" at bounding box center [45, 43] width 25 height 5
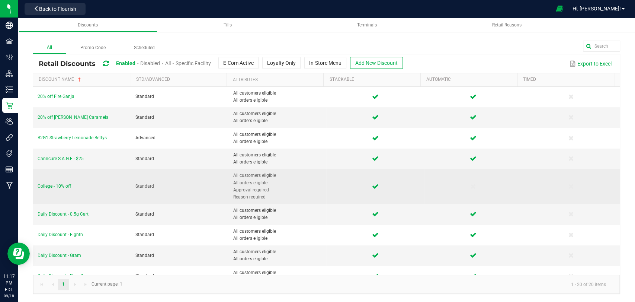
scroll to position [26, 0]
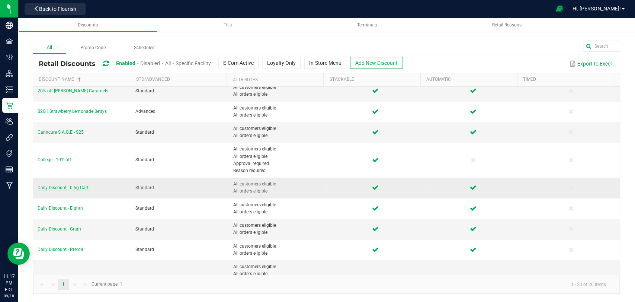
click at [77, 186] on span "Daily Discount - 0.5g Cart" at bounding box center [63, 187] width 51 height 5
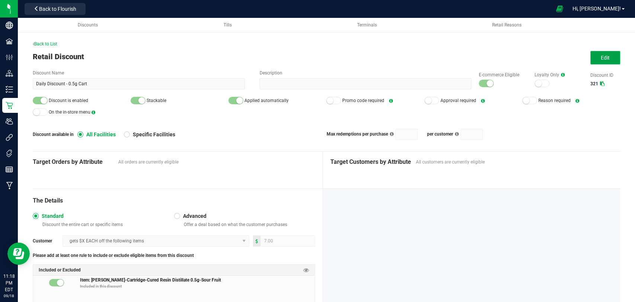
click at [601, 57] on span "Edit" at bounding box center [605, 58] width 9 height 6
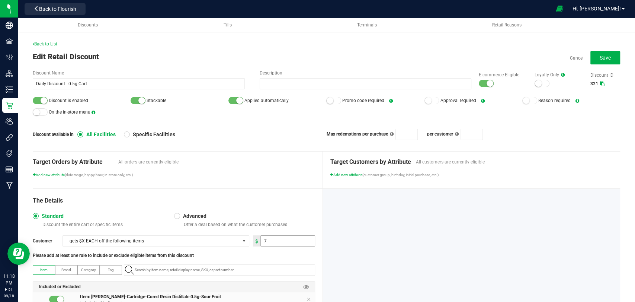
click at [292, 241] on input "7" at bounding box center [288, 241] width 54 height 10
type input "10.00"
click at [289, 224] on p "Offer a deal based on what the customer purchases" at bounding box center [248, 224] width 135 height 6
click at [604, 52] on button "Save" at bounding box center [605, 57] width 30 height 13
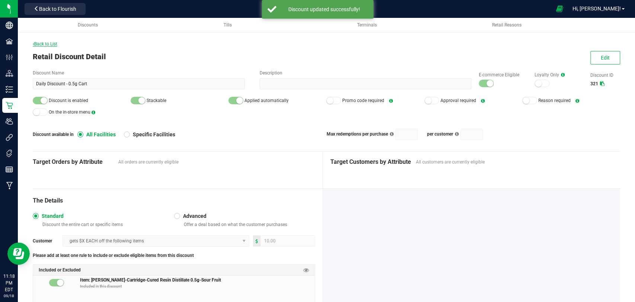
click at [49, 42] on span "Back to List" at bounding box center [45, 43] width 25 height 5
